Goal: Task Accomplishment & Management: Use online tool/utility

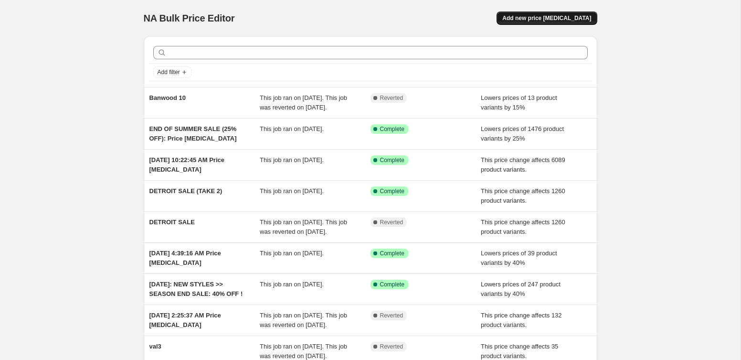
click at [566, 17] on span "Add new price change job" at bounding box center [546, 18] width 89 height 8
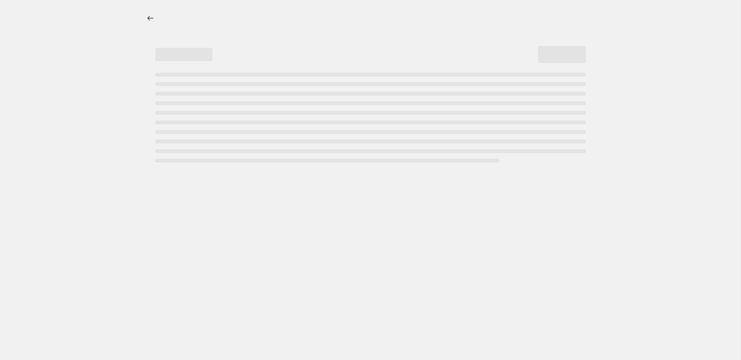
select select "percentage"
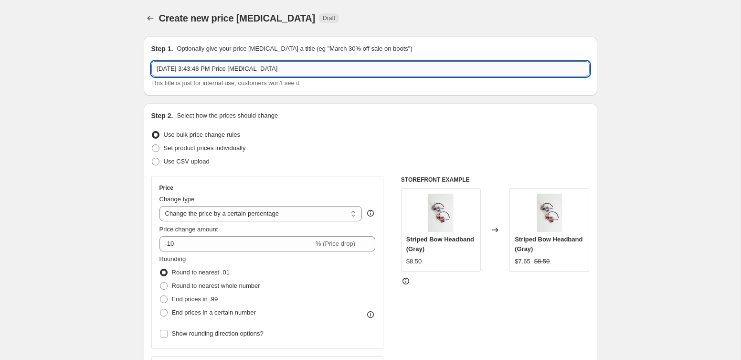
click at [290, 71] on input "Aug 22, 2025, 3:43:48 PM Price change job" at bounding box center [370, 68] width 438 height 15
drag, startPoint x: 284, startPoint y: 69, endPoint x: 228, endPoint y: 69, distance: 55.9
click at [228, 69] on input "Aug 22, 2025, 3:43:48 PM Price change job 25 > 40" at bounding box center [370, 68] width 438 height 15
click at [254, 75] on input "Aug 22, 2025, 3:43:48 PM Price change job 25 > 40" at bounding box center [370, 68] width 438 height 15
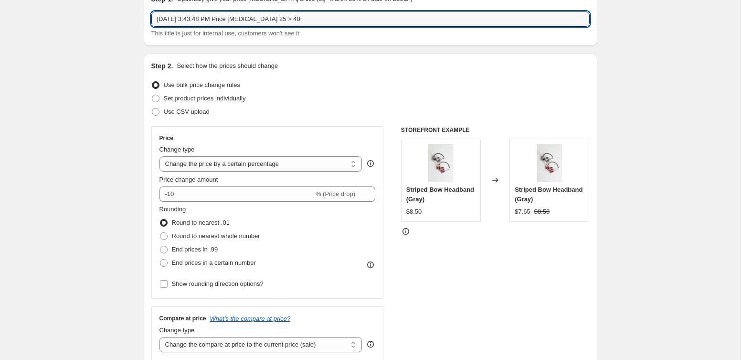
scroll to position [55, 0]
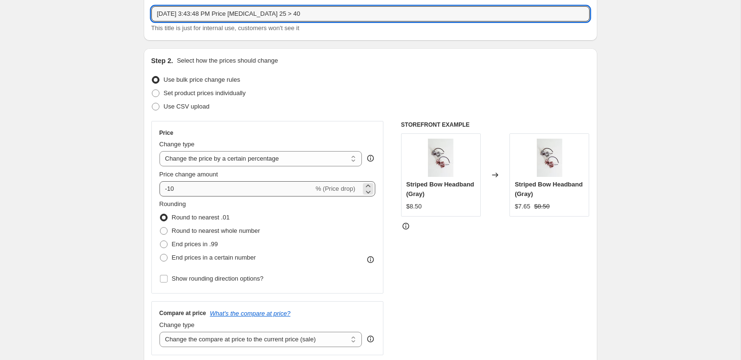
type input "Aug 22, 2025, 3:43:48 PM Price change job 25 > 40"
click at [201, 190] on input "-10" at bounding box center [237, 188] width 154 height 15
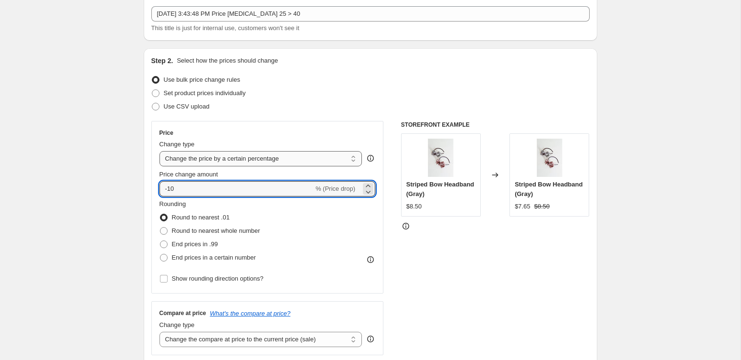
click at [203, 163] on select "Change the price to a certain amount Change the price by a certain amount Chang…" at bounding box center [261, 158] width 203 height 15
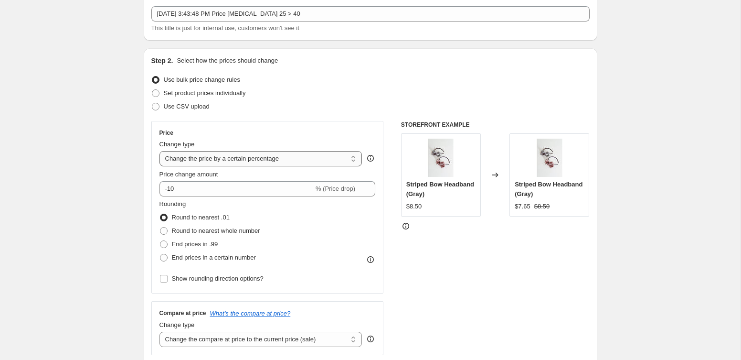
select select "bcap"
click at [160, 151] on select "Change the price to a certain amount Change the price by a certain amount Chang…" at bounding box center [261, 158] width 203 height 15
type input "-12.00"
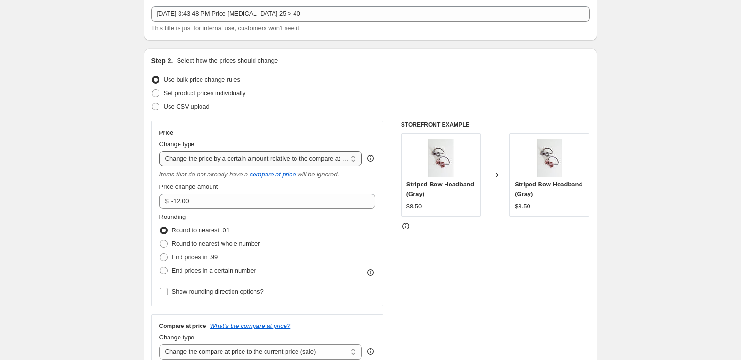
click at [198, 162] on select "Change the price to a certain amount Change the price by a certain amount Chang…" at bounding box center [261, 158] width 203 height 15
select select "pcap"
click at [160, 151] on select "Change the price to a certain amount Change the price by a certain amount Chang…" at bounding box center [261, 158] width 203 height 15
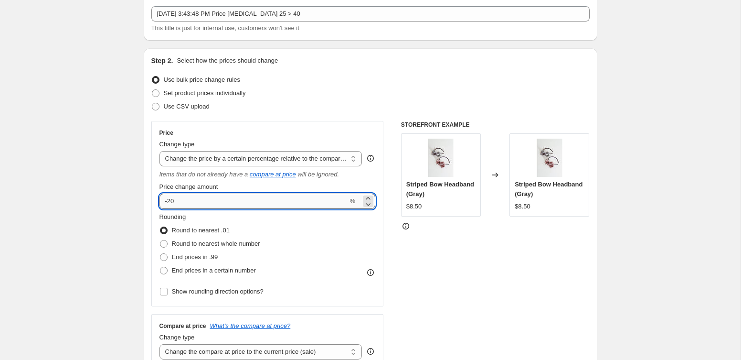
click at [194, 206] on input "-20" at bounding box center [254, 200] width 189 height 15
type input "-2"
type input "-40"
click at [490, 283] on div "STOREFRONT EXAMPLE Striped Bow Headband (Gray) $8.50 Changed to Striped Bow Hea…" at bounding box center [495, 244] width 189 height 246
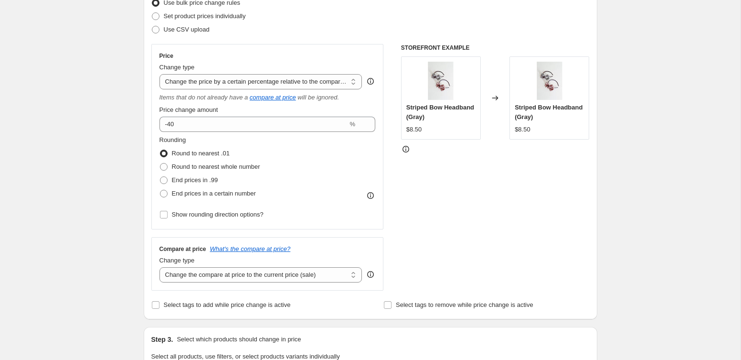
scroll to position [132, 0]
click at [261, 273] on select "Change the compare at price to the current price (sale) Change the compare at p…" at bounding box center [261, 273] width 203 height 15
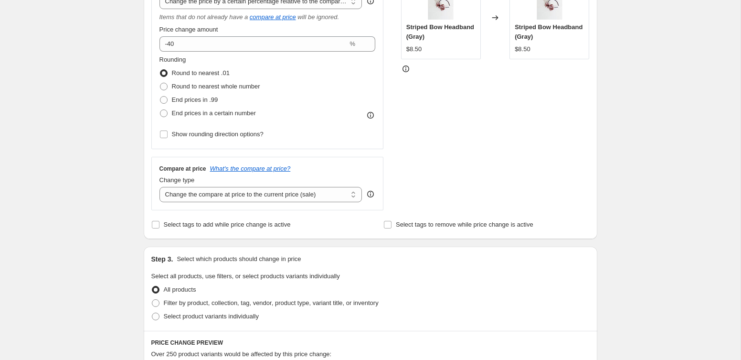
scroll to position [211, 0]
click at [442, 226] on span "Select tags to remove while price change is active" at bounding box center [465, 225] width 138 height 7
click at [392, 226] on input "Select tags to remove while price change is active" at bounding box center [388, 226] width 8 height 8
checkbox input "true"
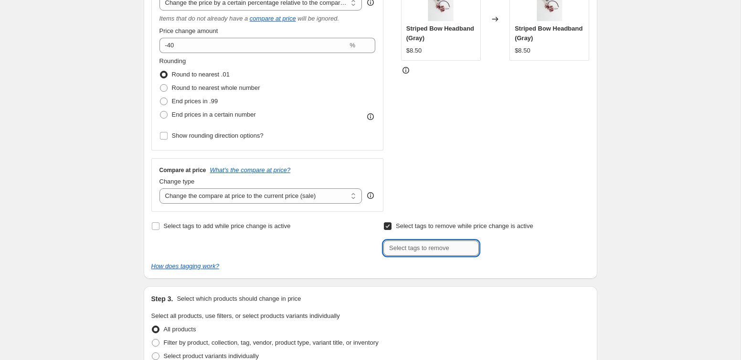
click at [435, 247] on input "text" at bounding box center [432, 247] width 96 height 15
click at [279, 217] on div "Step 2. Select how the prices should change Use bulk price change rules Set pro…" at bounding box center [370, 85] width 438 height 371
click at [277, 224] on span "Select tags to add while price change is active" at bounding box center [227, 225] width 127 height 7
click at [160, 224] on input "Select tags to add while price change is active" at bounding box center [156, 226] width 8 height 8
checkbox input "true"
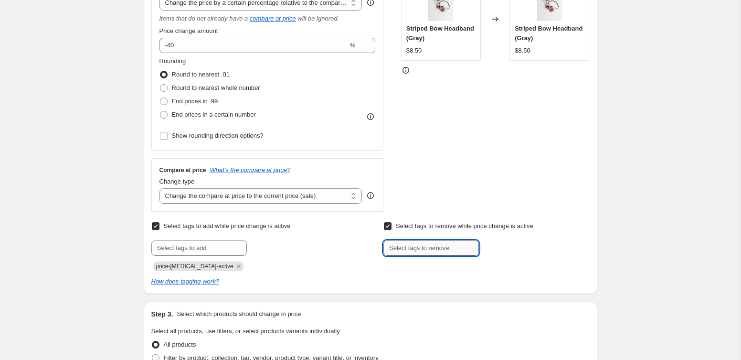
click at [391, 250] on input "text" at bounding box center [432, 247] width 96 height 15
type input "price-change-job-active"
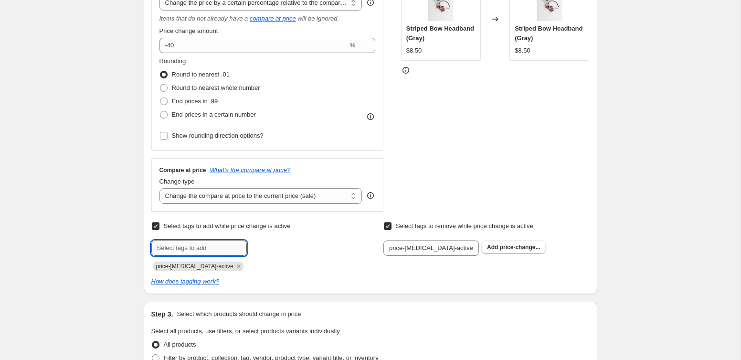
click at [194, 245] on input "text" at bounding box center [199, 247] width 96 height 15
type input "25-to-40-summer"
click at [266, 246] on span "Add 25-to-40-sum..." at bounding box center [281, 247] width 53 height 8
click at [237, 267] on icon "Remove price-change-job-active" at bounding box center [238, 265] width 3 height 3
click at [507, 245] on span "price-change..." at bounding box center [520, 247] width 41 height 7
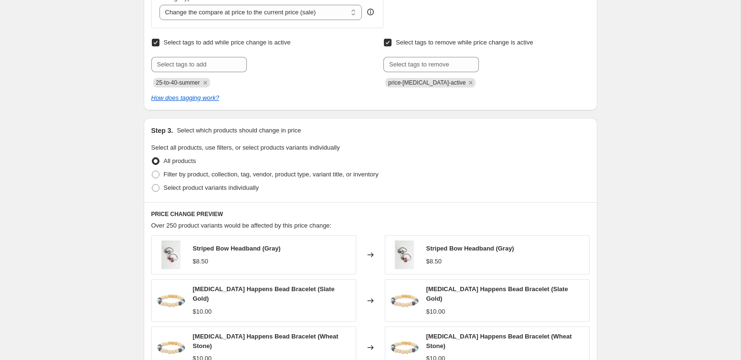
scroll to position [392, 0]
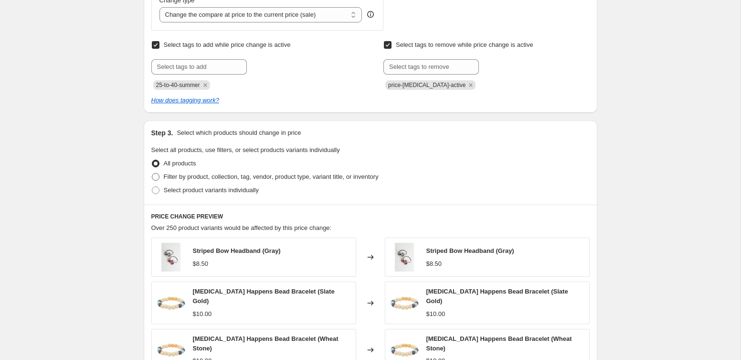
click at [164, 180] on span "Filter by product, collection, tag, vendor, product type, variant title, or inv…" at bounding box center [271, 176] width 215 height 7
click at [152, 173] on input "Filter by product, collection, tag, vendor, product type, variant title, or inv…" at bounding box center [152, 173] width 0 height 0
radio input "true"
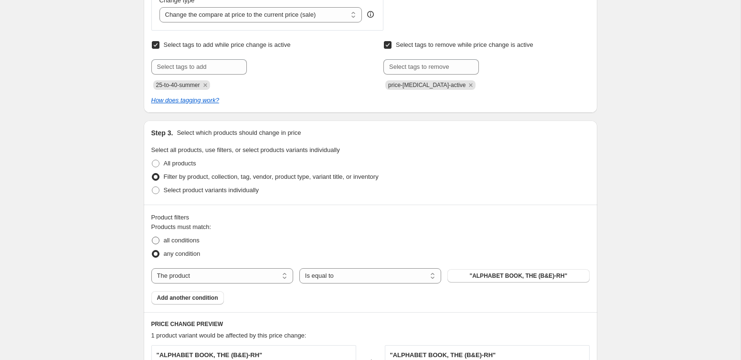
click at [198, 244] on span "all conditions" at bounding box center [182, 240] width 36 height 10
click at [152, 237] on input "all conditions" at bounding box center [152, 236] width 0 height 0
radio input "true"
click at [494, 275] on span ""ALPHABET BOOK, THE (B&E)-RH"" at bounding box center [518, 276] width 98 height 8
click at [309, 275] on select "Is equal to Is not equal to" at bounding box center [370, 275] width 142 height 15
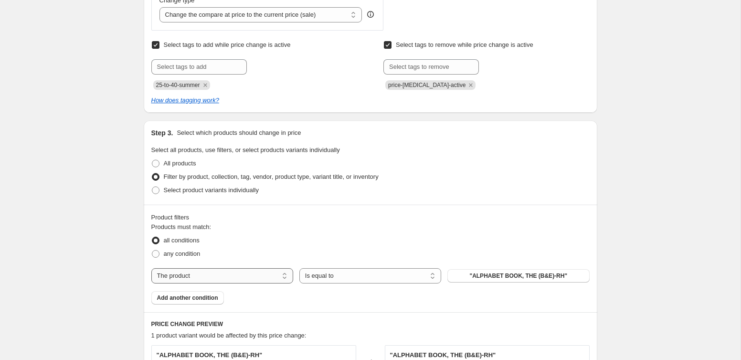
click at [242, 277] on select "The product The product's collection The product's tag The product's vendor The…" at bounding box center [222, 275] width 142 height 15
select select "tag"
click at [479, 277] on button "0-12m" at bounding box center [518, 275] width 142 height 13
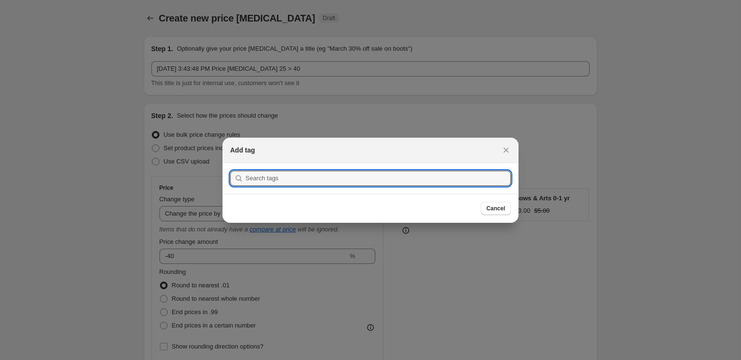
scroll to position [0, 0]
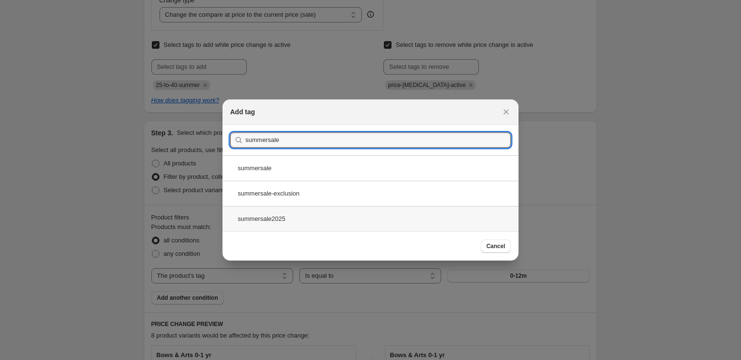
type input "summersale"
click at [329, 220] on div "summersale2025" at bounding box center [371, 218] width 296 height 25
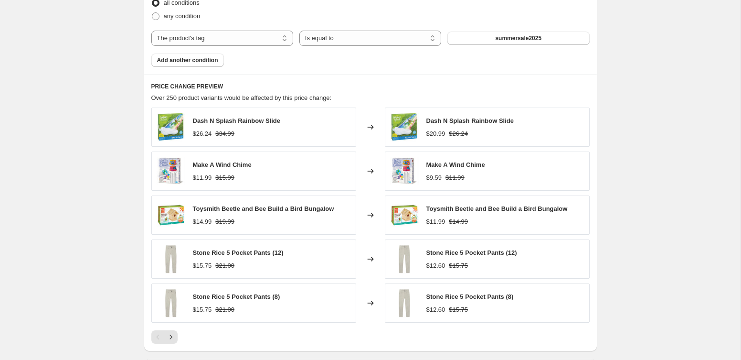
scroll to position [768, 0]
